Goal: Find specific page/section: Find specific page/section

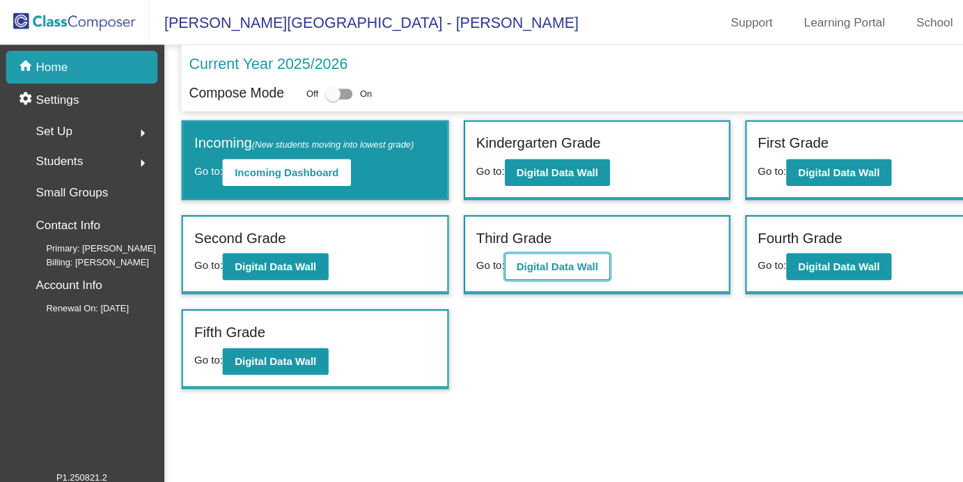
click at [526, 253] on b "Digital Data Wall" at bounding box center [520, 248] width 76 height 11
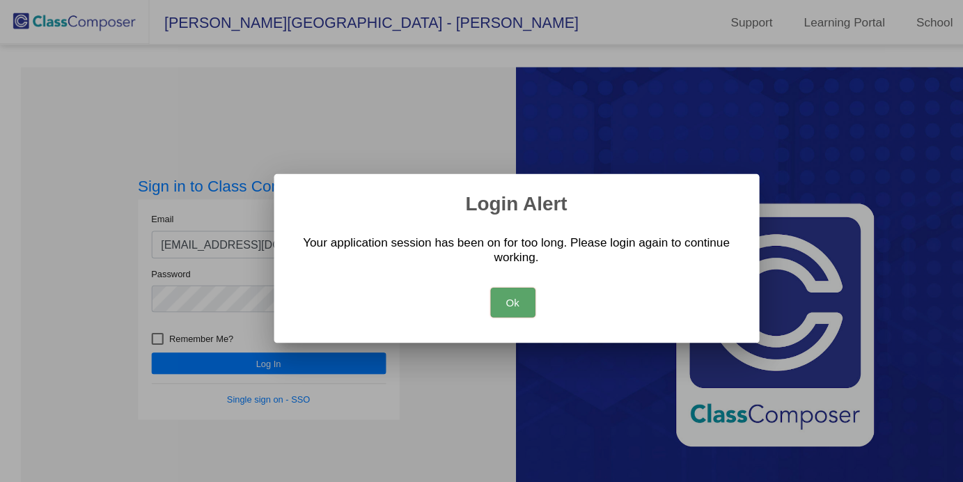
click at [505, 266] on div "Ok" at bounding box center [481, 278] width 419 height 49
click at [466, 287] on button "Ok" at bounding box center [478, 282] width 42 height 28
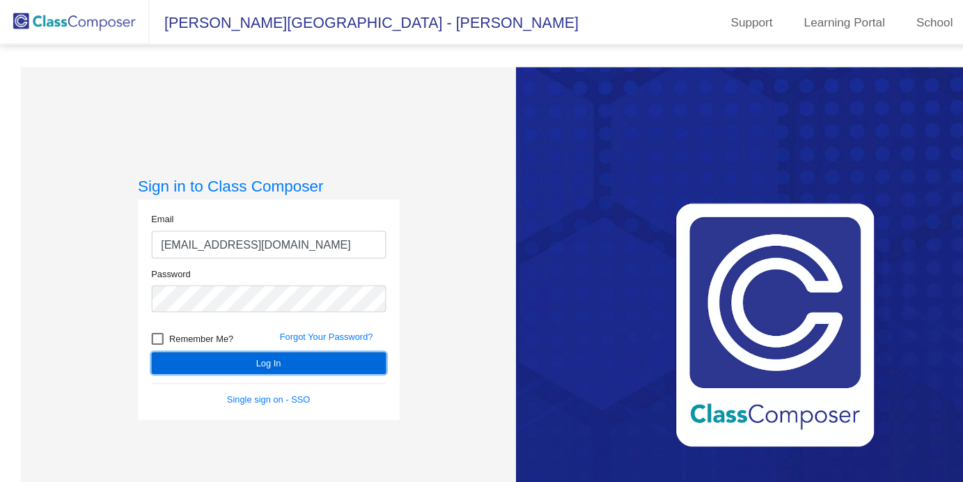
click at [223, 345] on button "Log In" at bounding box center [250, 339] width 219 height 20
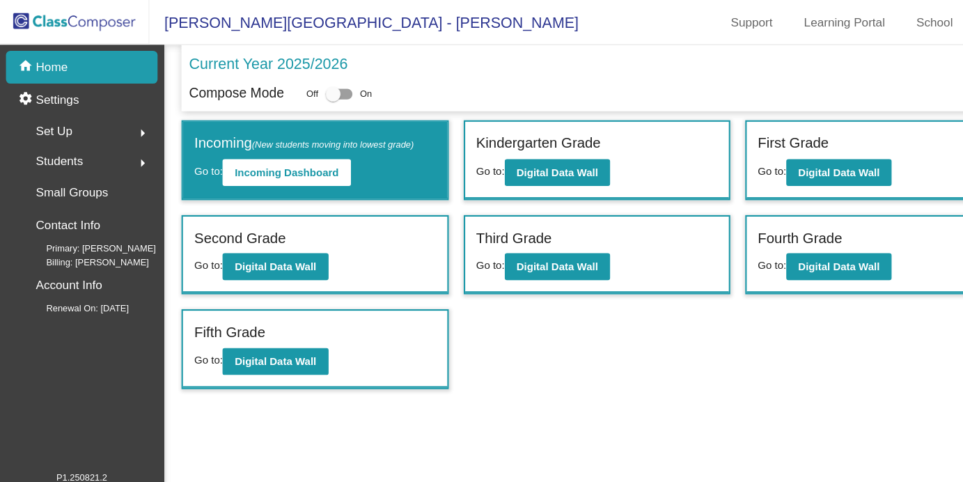
click at [537, 263] on div "Third Grade Go to: Digital Data Wall" at bounding box center [557, 238] width 246 height 72
click at [534, 247] on b "Digital Data Wall" at bounding box center [520, 248] width 76 height 11
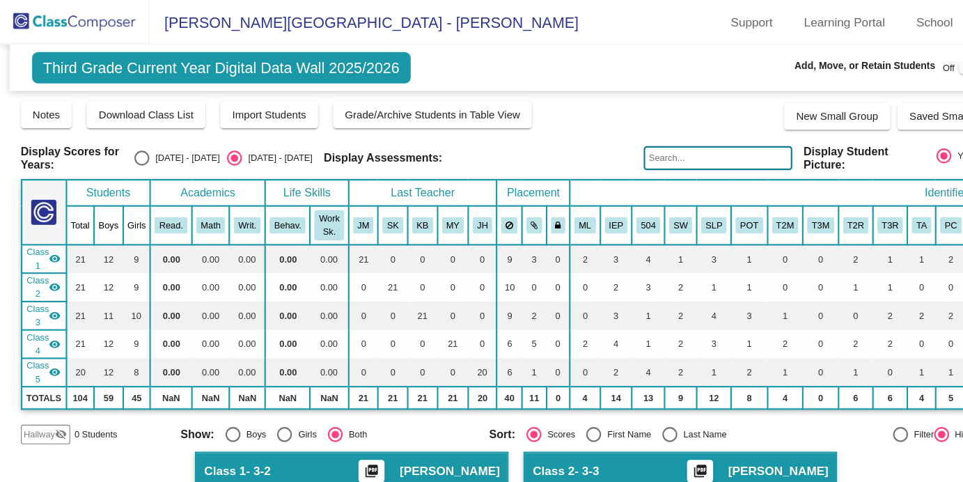
click at [647, 142] on input "text" at bounding box center [669, 147] width 139 height 22
type input "douvris"
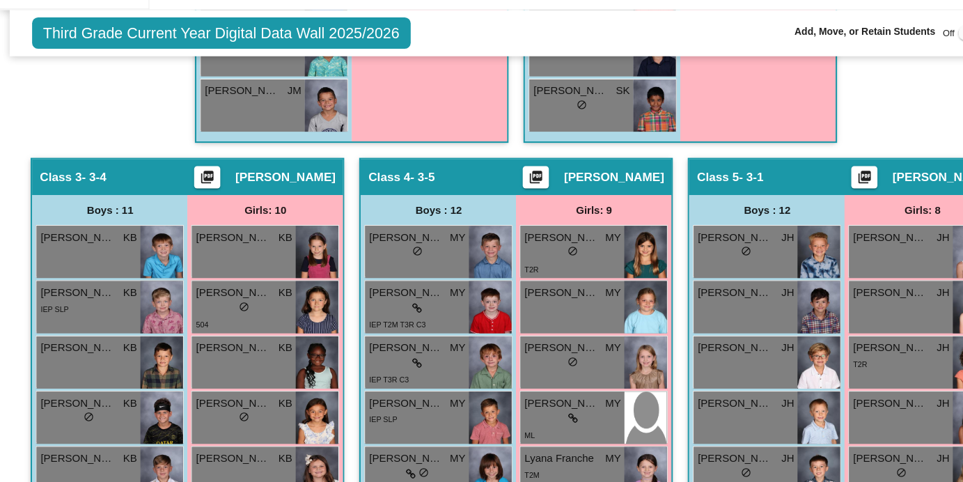
scroll to position [906, 0]
